Goal: Information Seeking & Learning: Learn about a topic

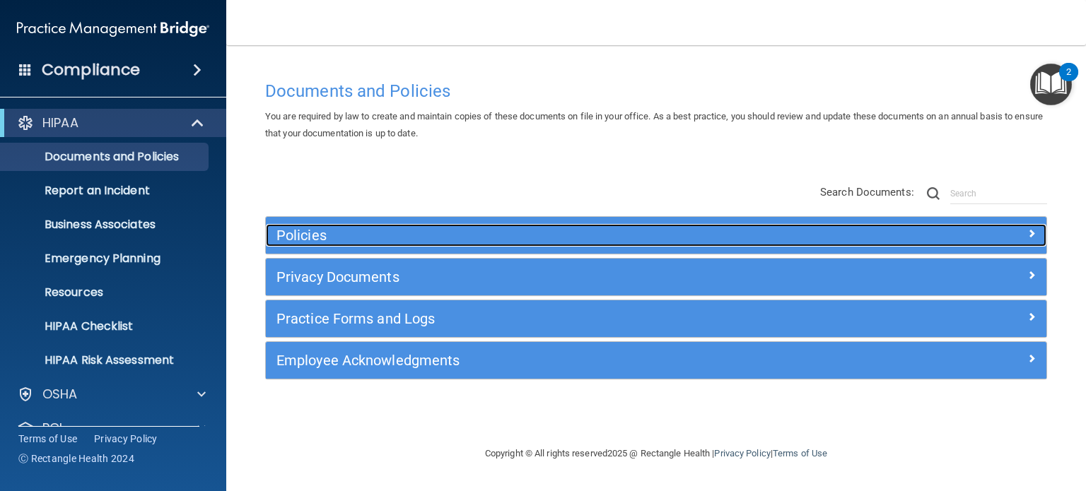
click at [317, 237] on h5 "Policies" at bounding box center [558, 236] width 564 height 16
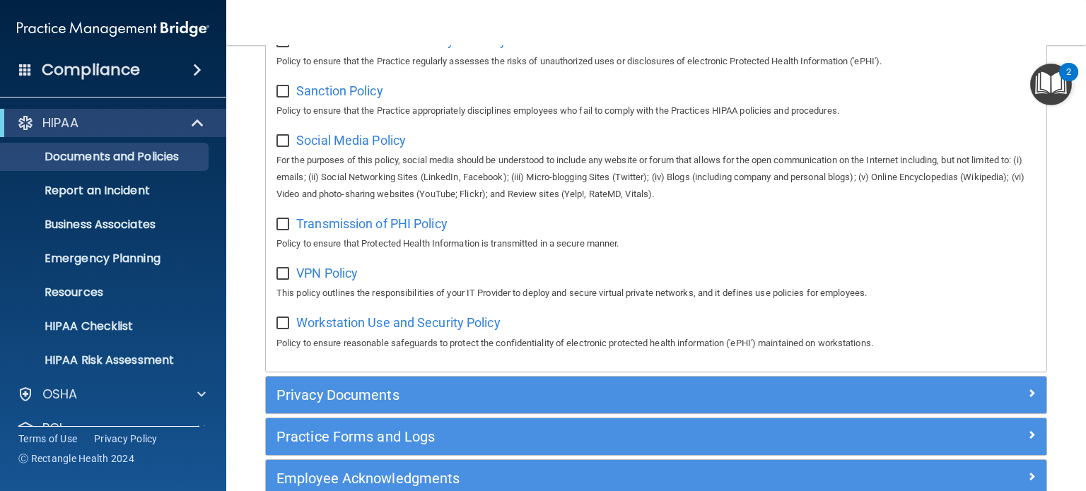
scroll to position [1131, 0]
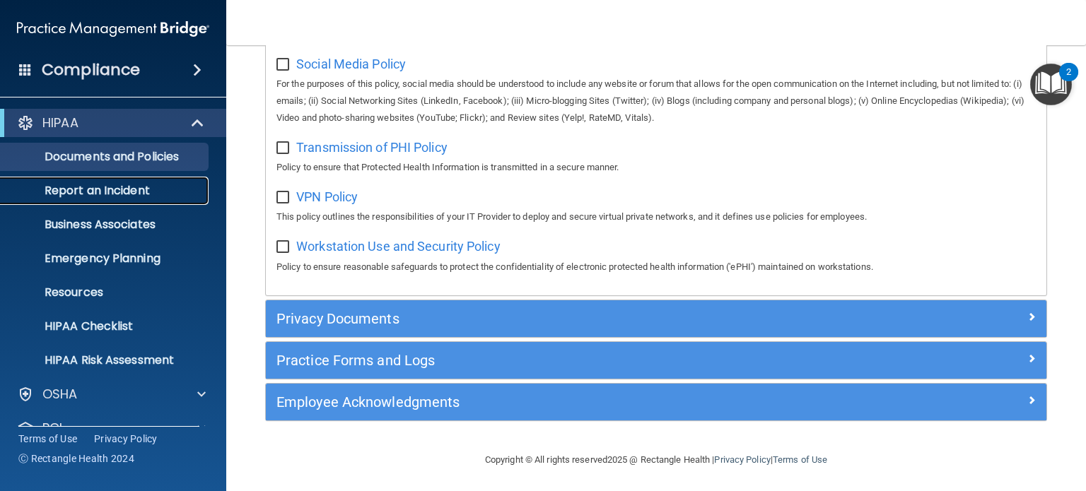
click at [120, 193] on p "Report an Incident" at bounding box center [105, 191] width 193 height 14
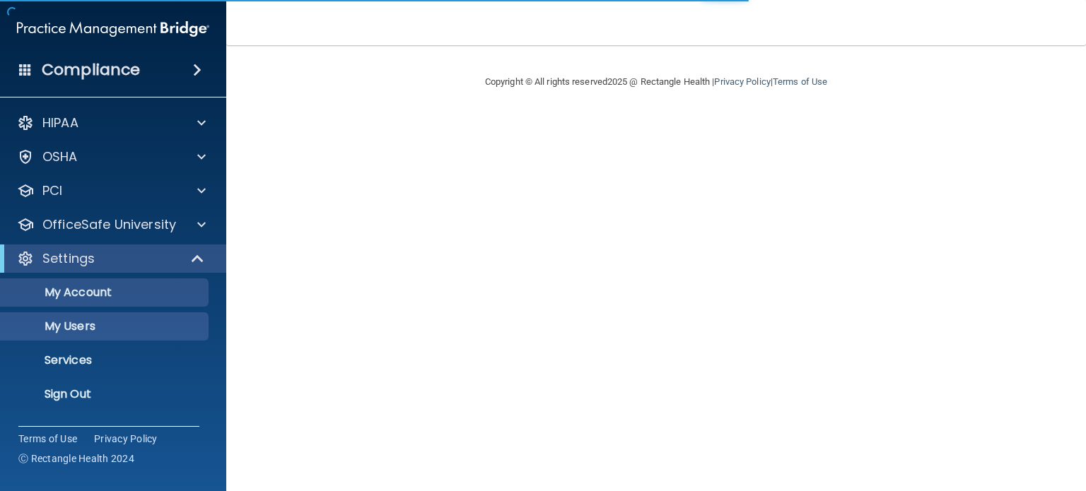
select select "20"
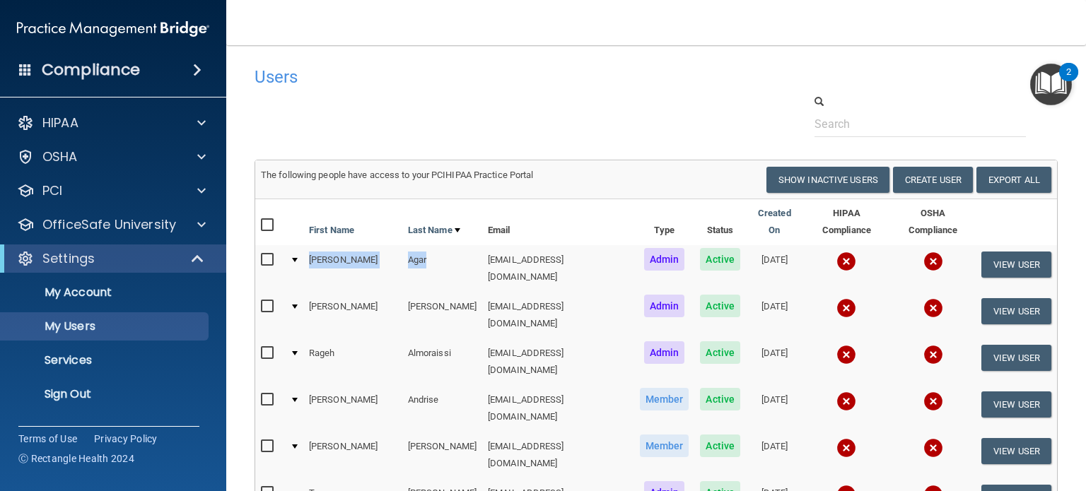
drag, startPoint x: 385, startPoint y: 243, endPoint x: 310, endPoint y: 250, distance: 75.2
click at [310, 250] on tr "Jason Agar jagar@rectanglehealth.com Admin Active 06/21/2022 View User" at bounding box center [656, 268] width 802 height 47
click at [518, 125] on div at bounding box center [656, 115] width 824 height 43
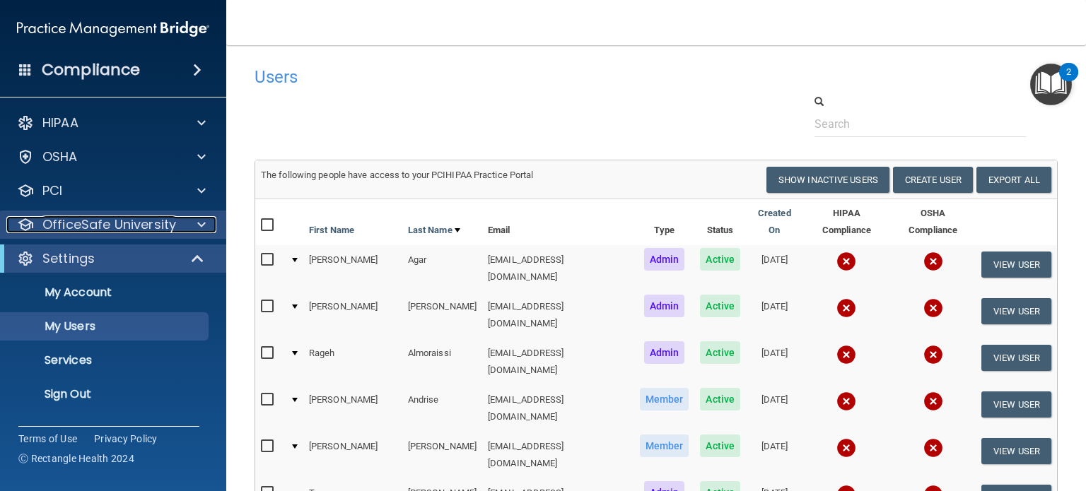
click at [88, 228] on p "OfficeSafe University" at bounding box center [109, 224] width 134 height 17
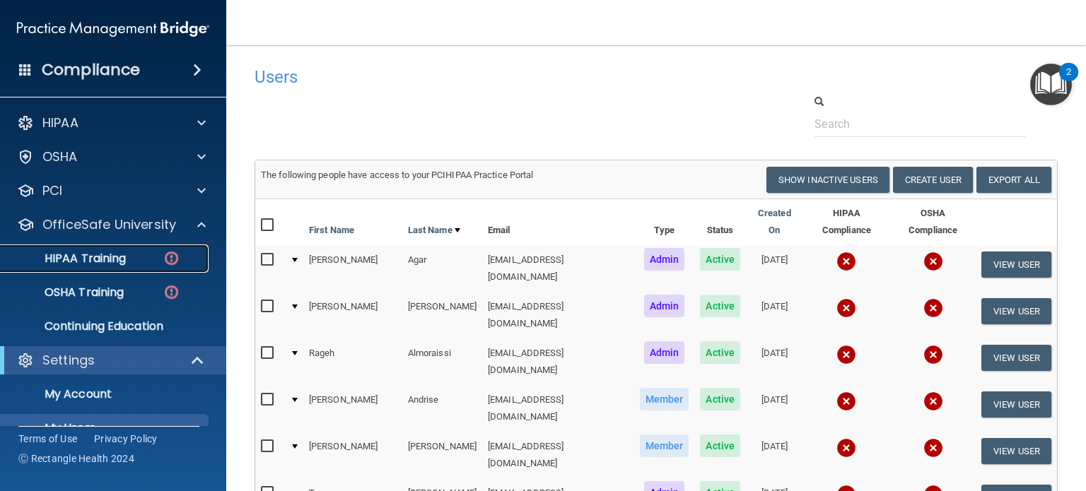
click at [103, 260] on p "HIPAA Training" at bounding box center [67, 259] width 117 height 14
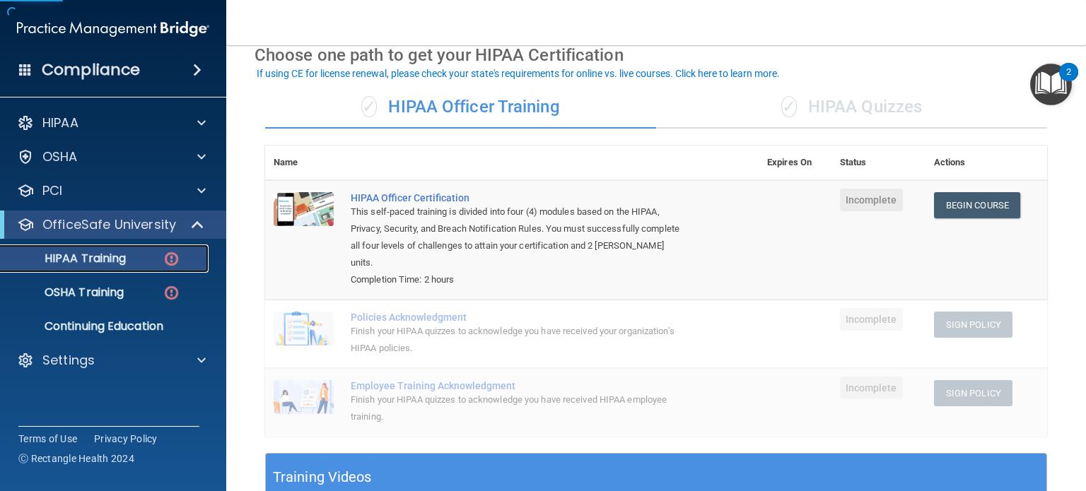
scroll to position [71, 0]
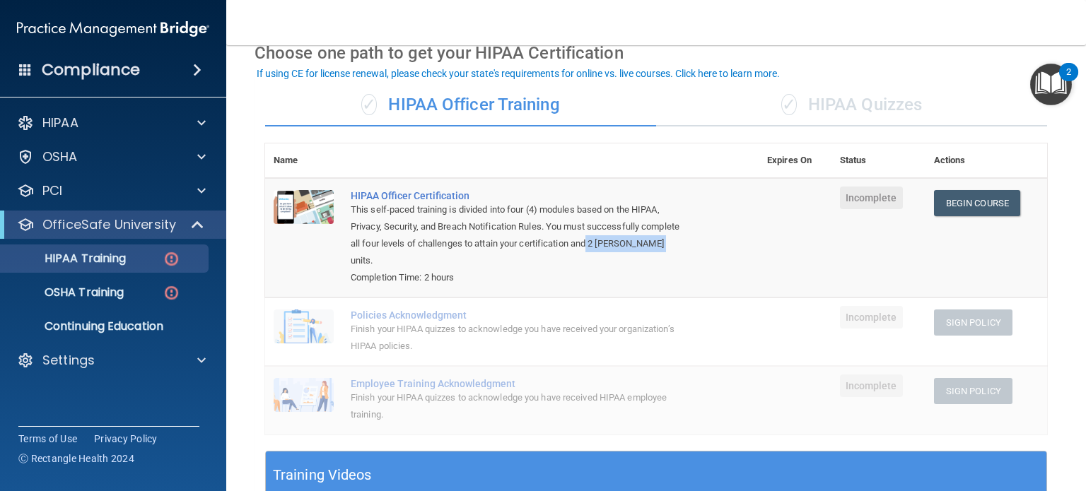
drag, startPoint x: 631, startPoint y: 243, endPoint x: 684, endPoint y: 260, distance: 56.4
click at [685, 260] on td "HIPAA Officer Certification This self-paced training is divided into four (4) m…" at bounding box center [550, 238] width 416 height 120
drag, startPoint x: 455, startPoint y: 278, endPoint x: 421, endPoint y: 282, distance: 34.9
click at [421, 282] on div "Completion Time: 2 hours" at bounding box center [519, 277] width 337 height 17
click at [112, 291] on p "OSHA Training" at bounding box center [66, 293] width 115 height 14
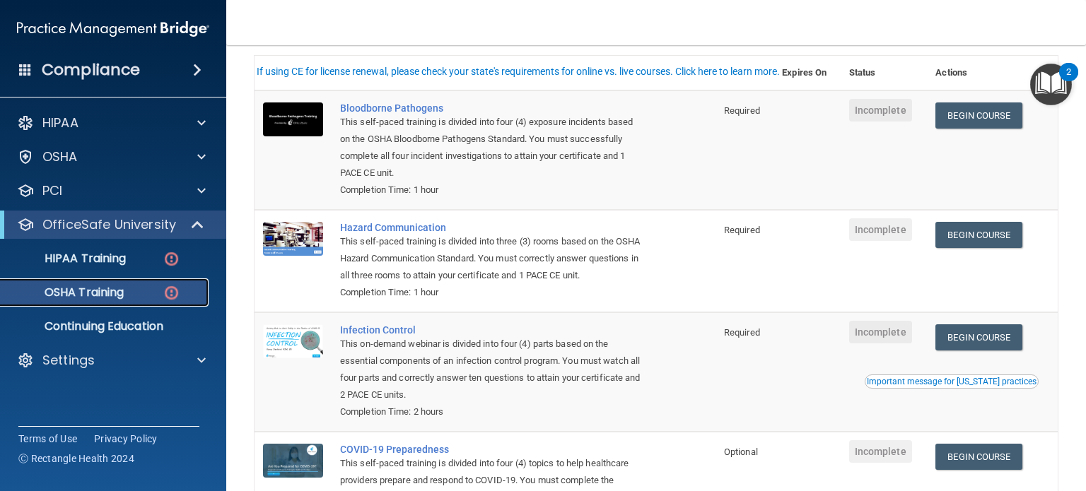
scroll to position [141, 0]
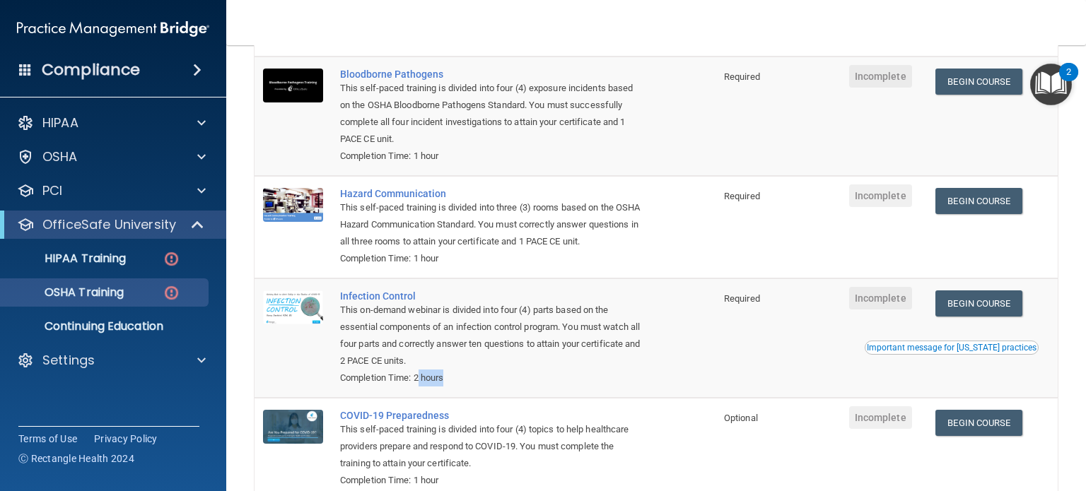
drag, startPoint x: 419, startPoint y: 384, endPoint x: 448, endPoint y: 382, distance: 29.8
click at [450, 387] on div "Completion Time: 2 hours" at bounding box center [492, 378] width 305 height 17
drag, startPoint x: 436, startPoint y: 259, endPoint x: 424, endPoint y: 221, distance: 39.8
click at [461, 254] on div "Completion Time: 1 hour" at bounding box center [492, 258] width 305 height 17
drag, startPoint x: 427, startPoint y: 155, endPoint x: 464, endPoint y: 157, distance: 36.8
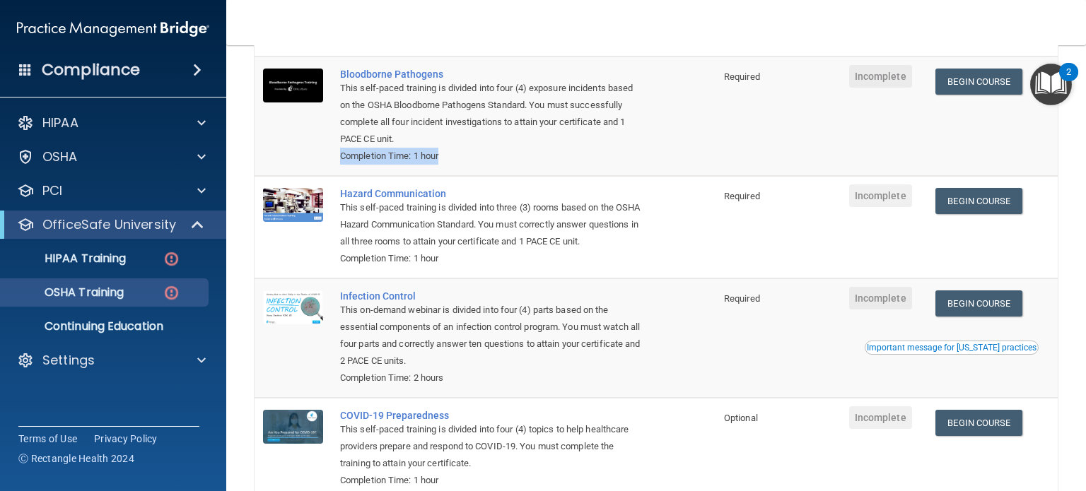
click at [464, 157] on td "Bloodborne Pathogens This self-paced training is divided into four (4) exposure…" at bounding box center [524, 117] width 384 height 120
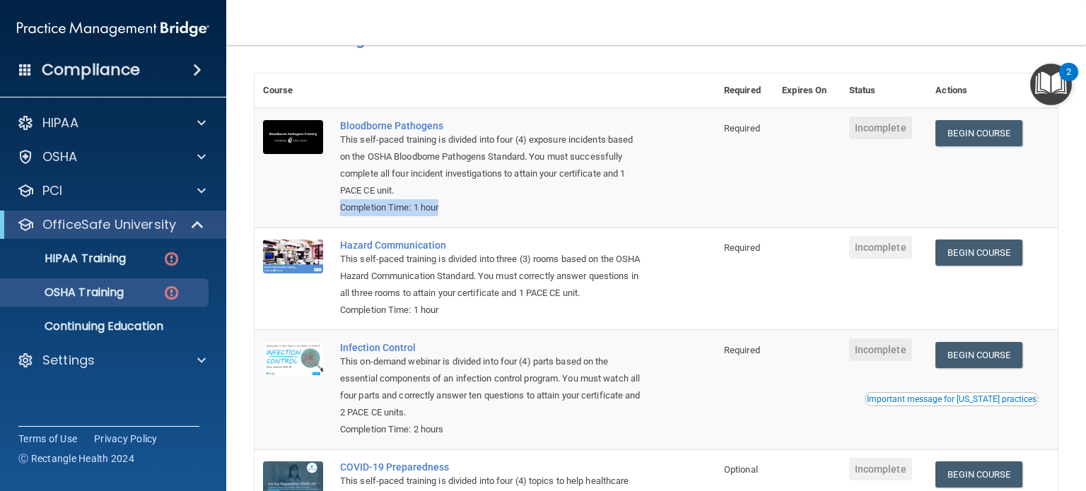
scroll to position [71, 0]
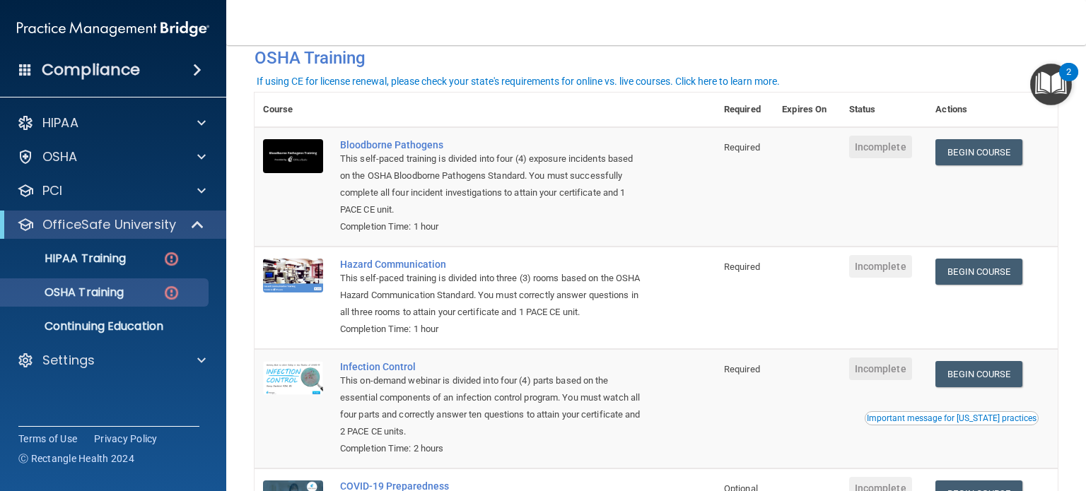
click at [448, 122] on th at bounding box center [524, 110] width 384 height 35
click at [111, 156] on div "OSHA" at bounding box center [93, 156] width 175 height 17
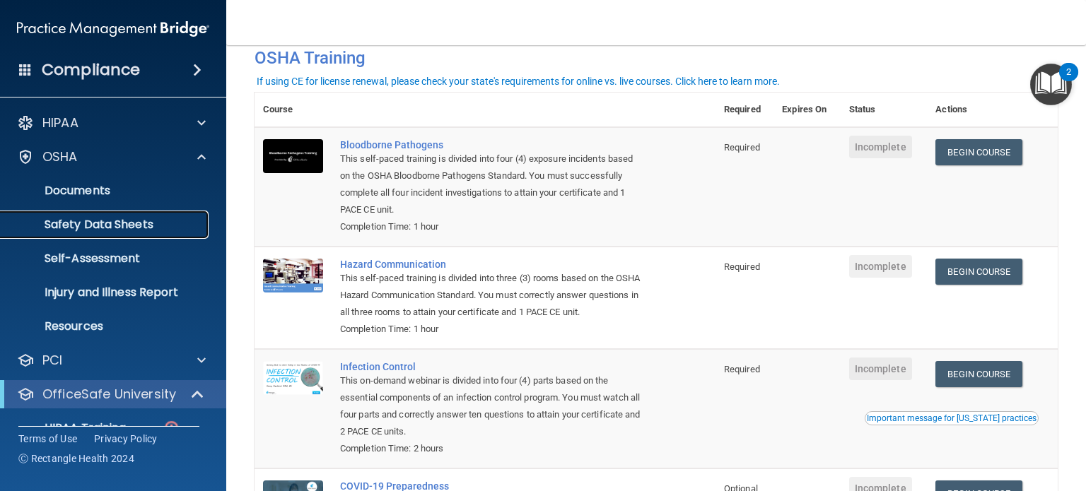
click at [144, 225] on p "Safety Data Sheets" at bounding box center [105, 225] width 193 height 14
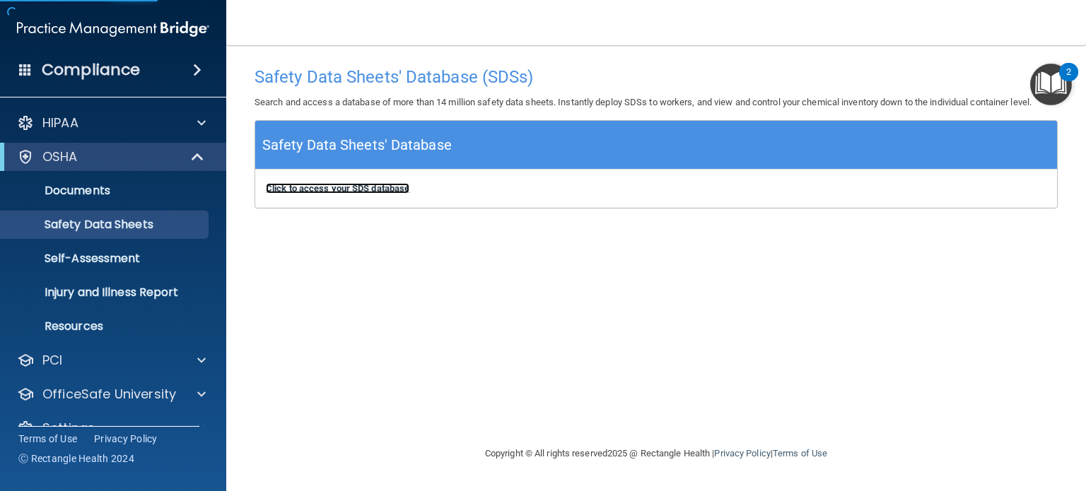
click at [317, 190] on b "Click to access your SDS database" at bounding box center [338, 188] width 144 height 11
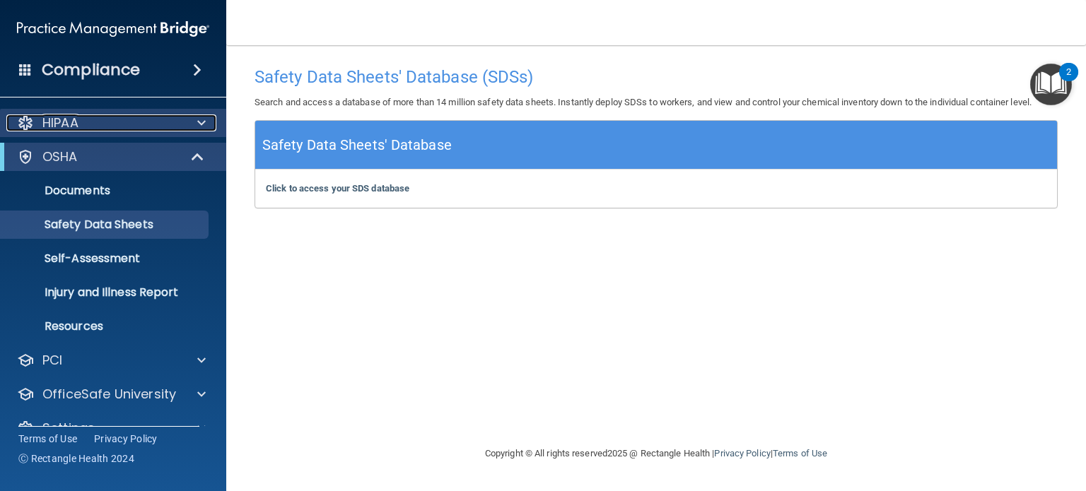
click at [108, 122] on div "HIPAA" at bounding box center [93, 123] width 175 height 17
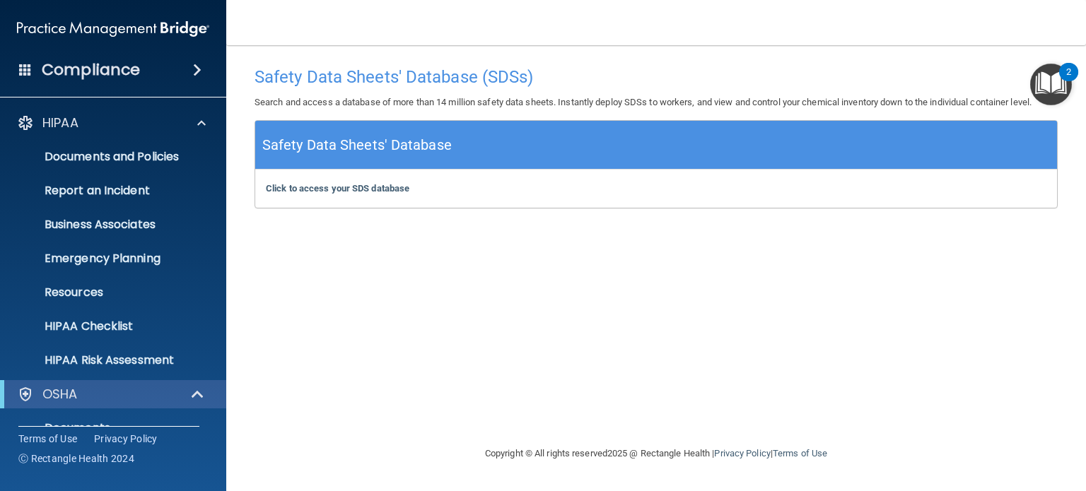
click at [617, 329] on div "Safety Data Sheets' Database (SDSs) Search and access a database of more than 1…" at bounding box center [656, 245] width 803 height 372
click at [107, 151] on p "Documents and Policies" at bounding box center [105, 157] width 193 height 14
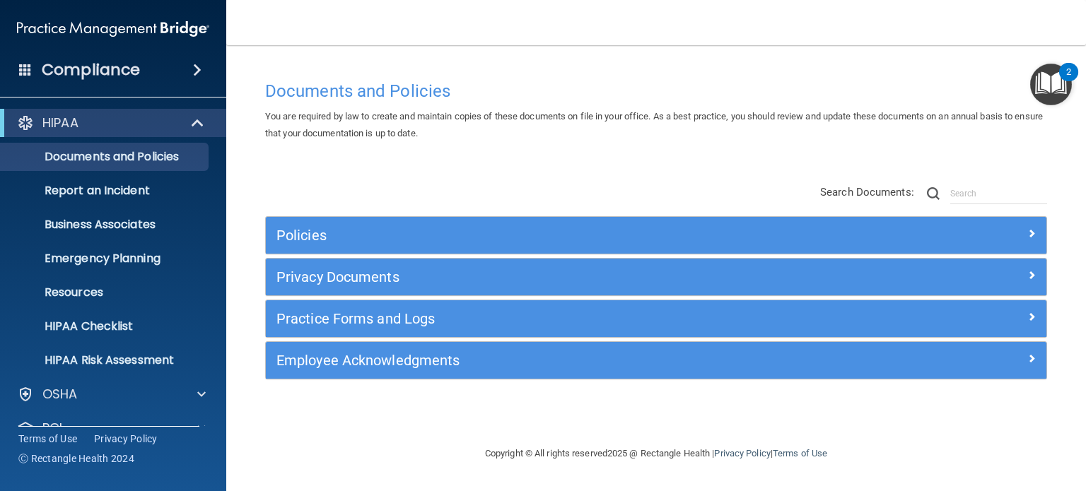
click at [386, 159] on div "Documents and Policies You are required by law to create and maintain copies of…" at bounding box center [656, 260] width 803 height 372
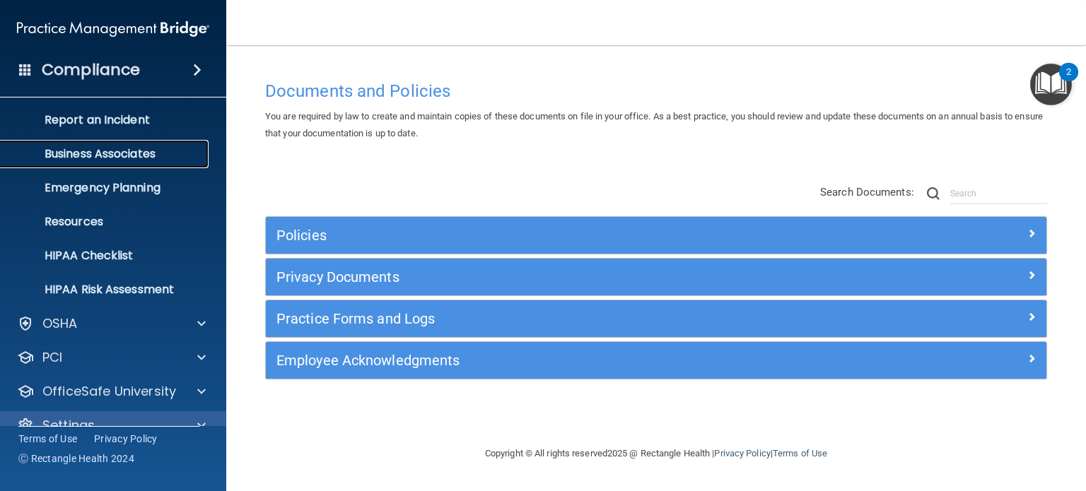
scroll to position [95, 0]
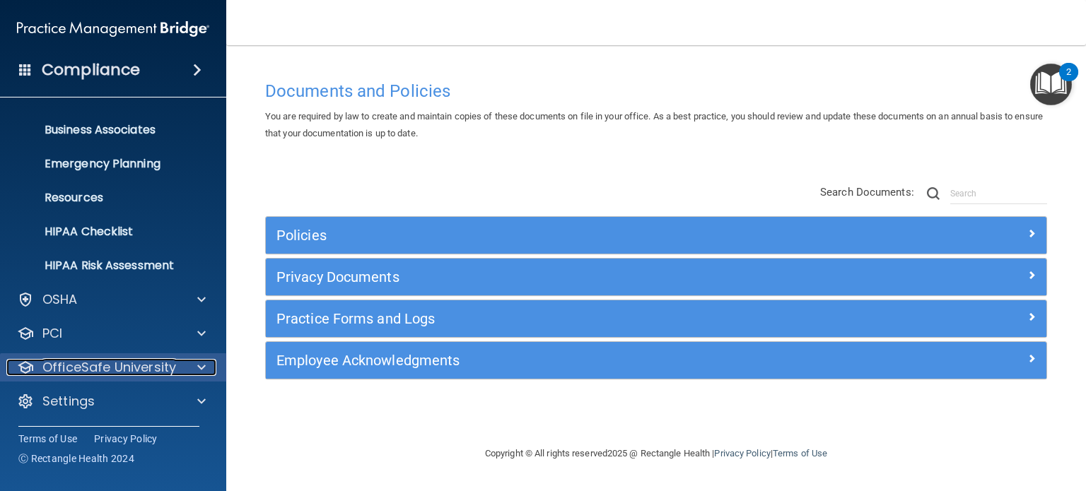
click at [111, 372] on p "OfficeSafe University" at bounding box center [109, 367] width 134 height 17
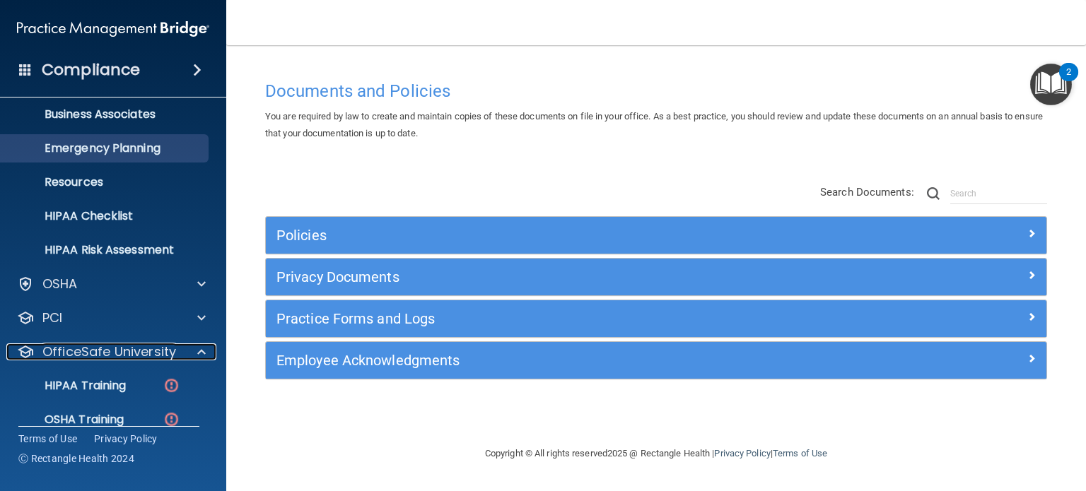
scroll to position [0, 0]
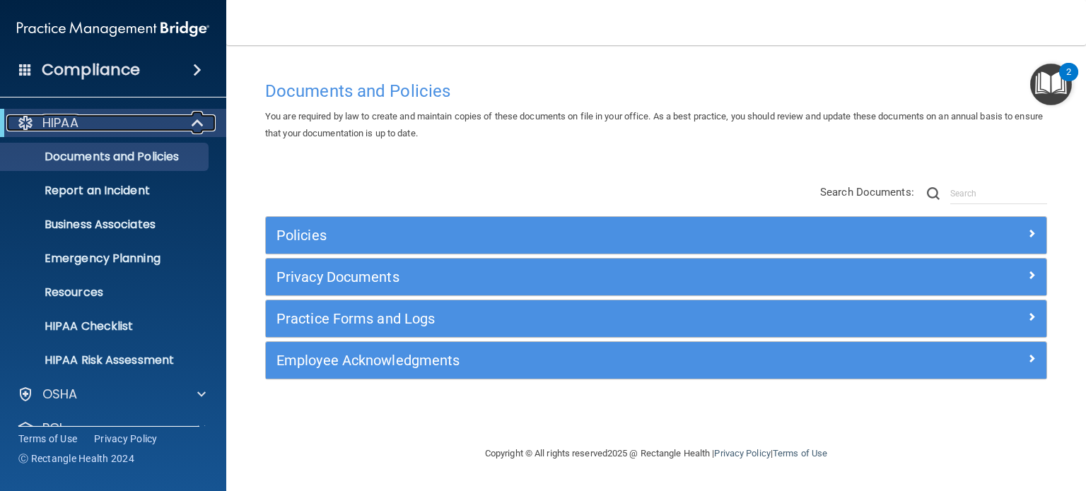
click at [76, 124] on p "HIPAA" at bounding box center [60, 123] width 36 height 17
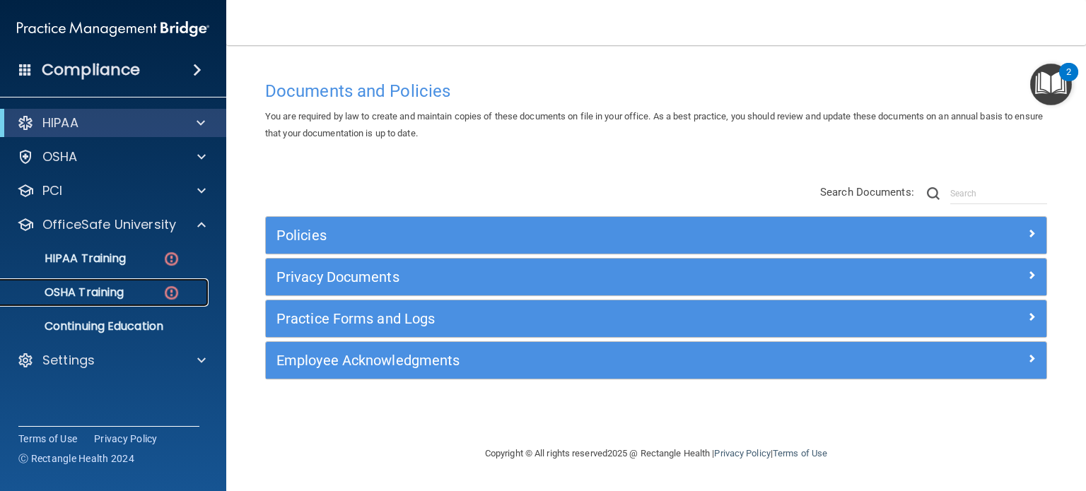
click at [98, 298] on p "OSHA Training" at bounding box center [66, 293] width 115 height 14
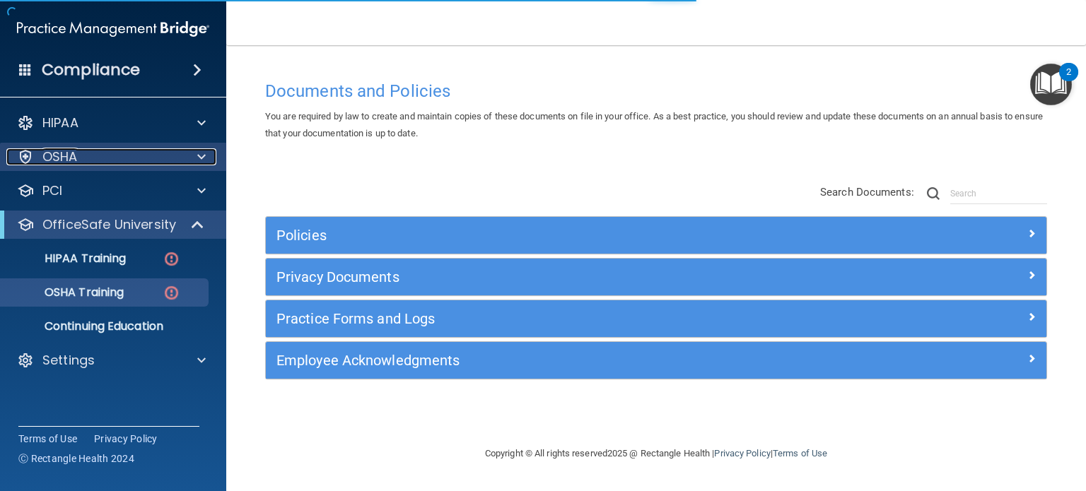
click at [102, 156] on div "OSHA" at bounding box center [93, 156] width 175 height 17
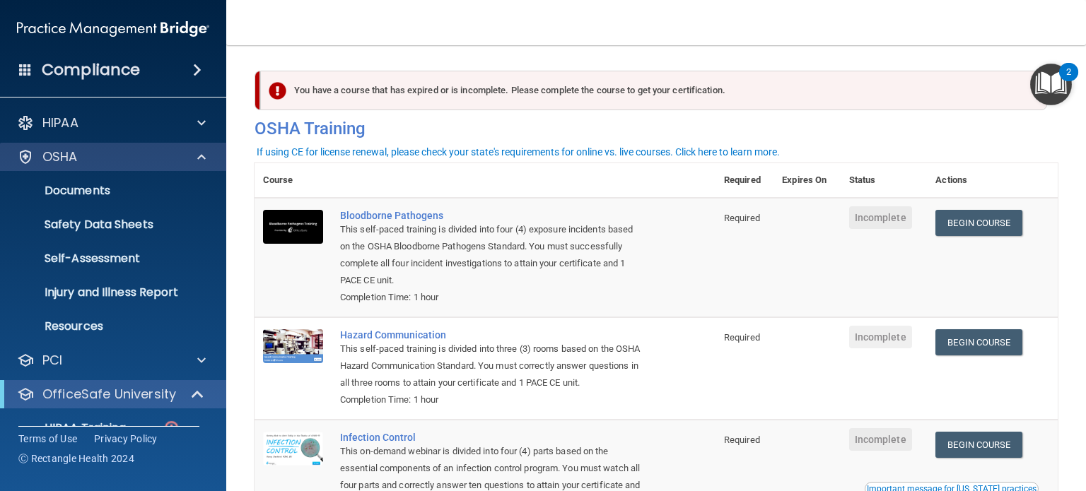
click at [66, 166] on div "OSHA" at bounding box center [113, 157] width 227 height 28
